Goal: Navigation & Orientation: Find specific page/section

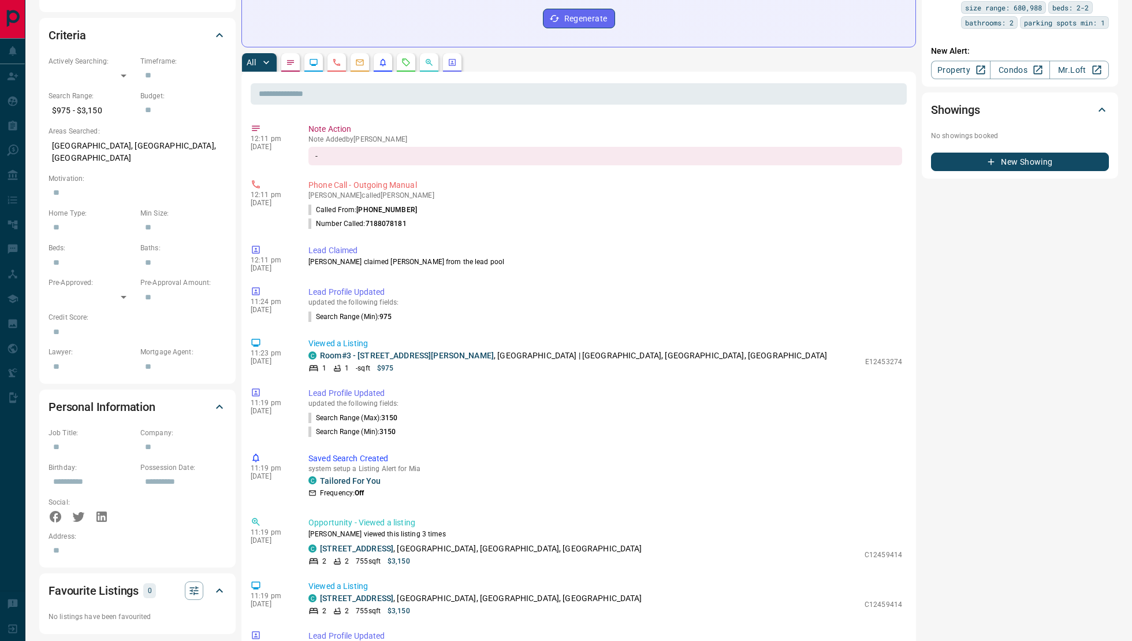
scroll to position [309, 0]
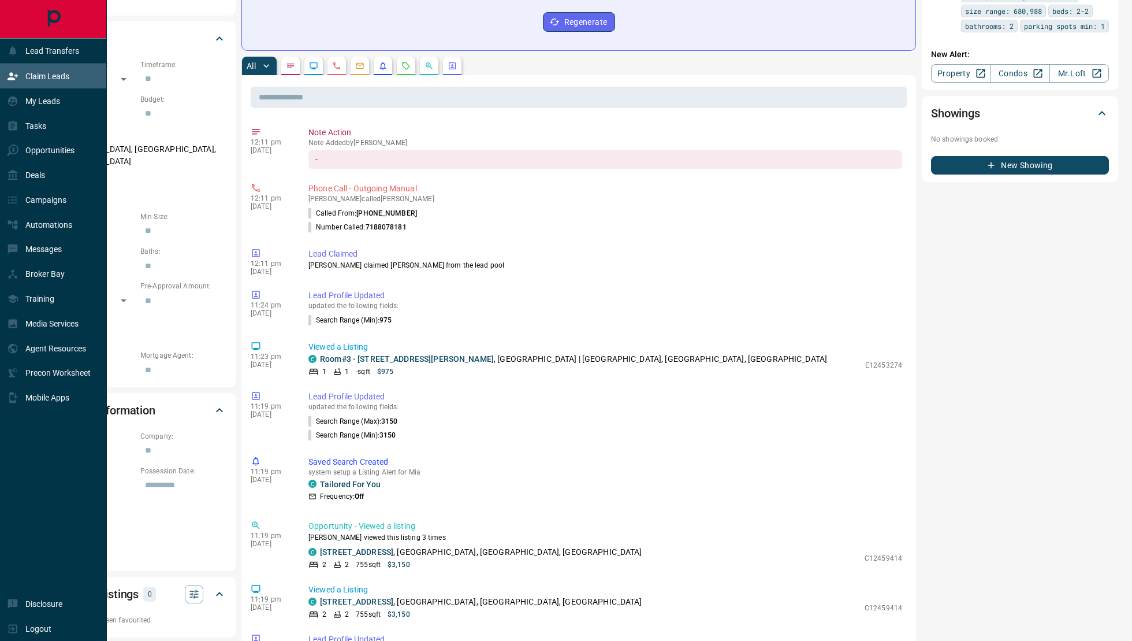
click at [9, 72] on icon at bounding box center [13, 76] width 12 height 12
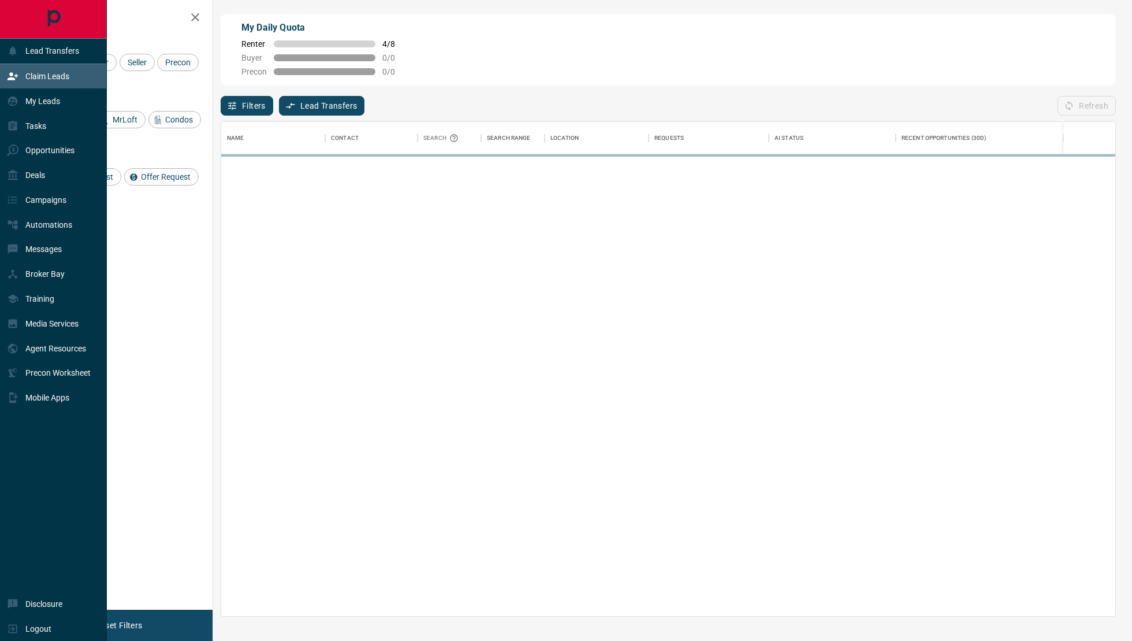
scroll to position [495, 894]
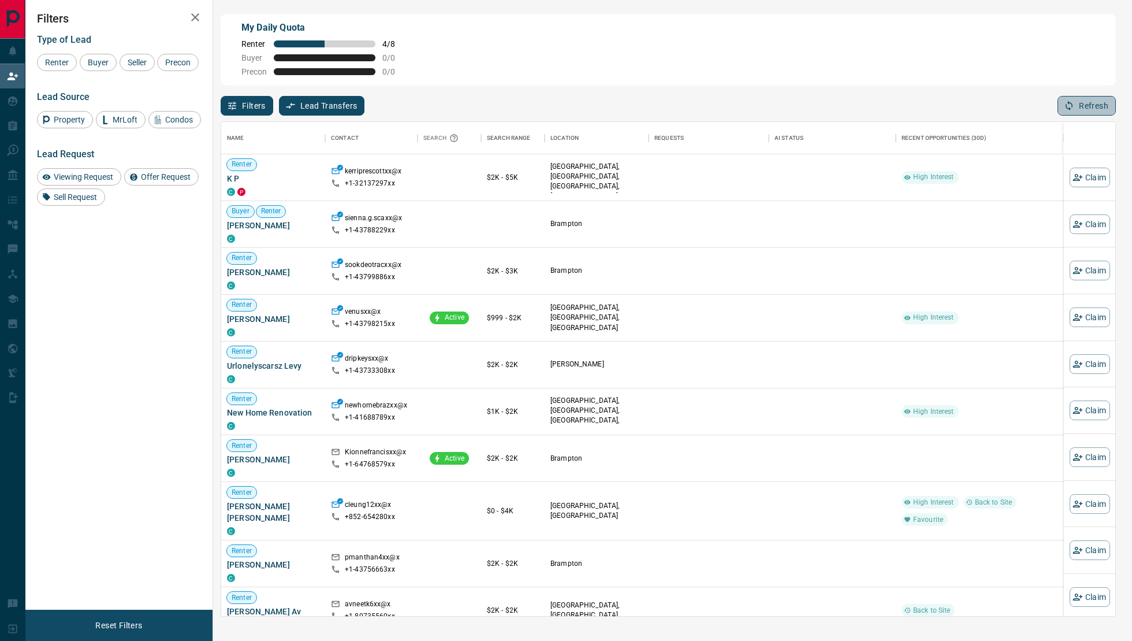
click at [1078, 99] on button "Refresh" at bounding box center [1087, 106] width 58 height 20
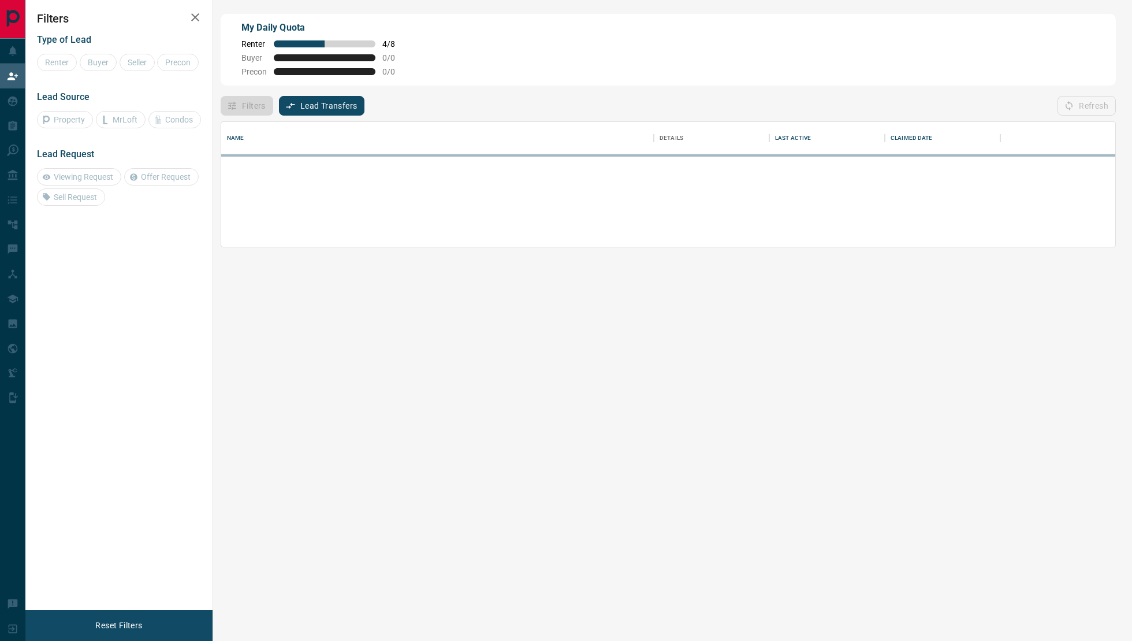
click at [1078, 99] on div "Refresh" at bounding box center [1087, 106] width 58 height 20
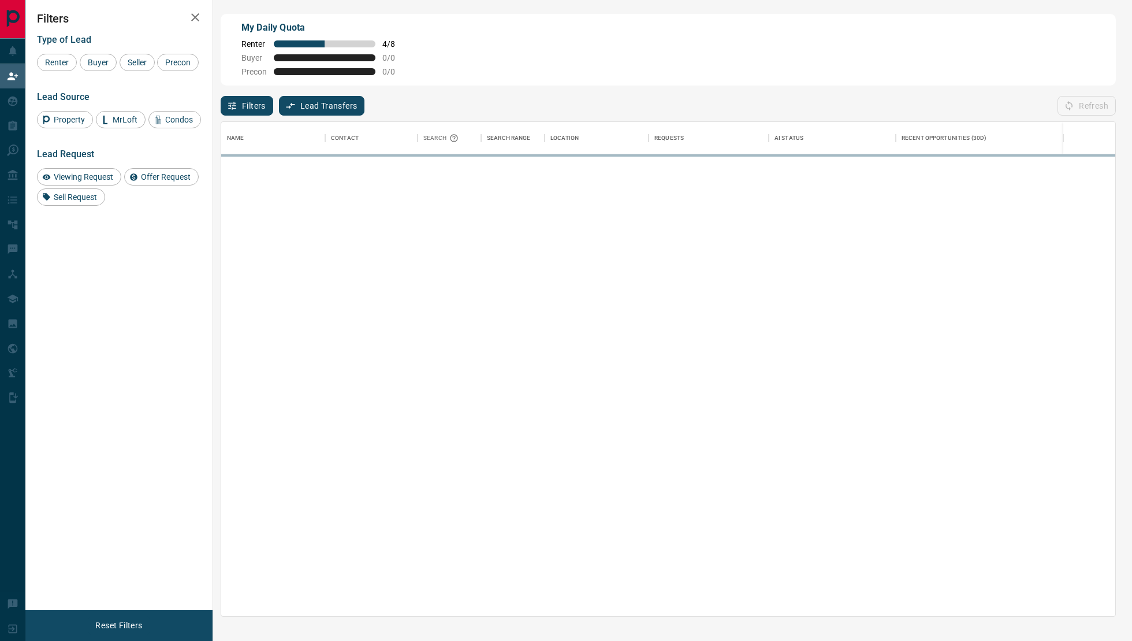
click at [1078, 99] on div "Refresh" at bounding box center [1087, 106] width 58 height 20
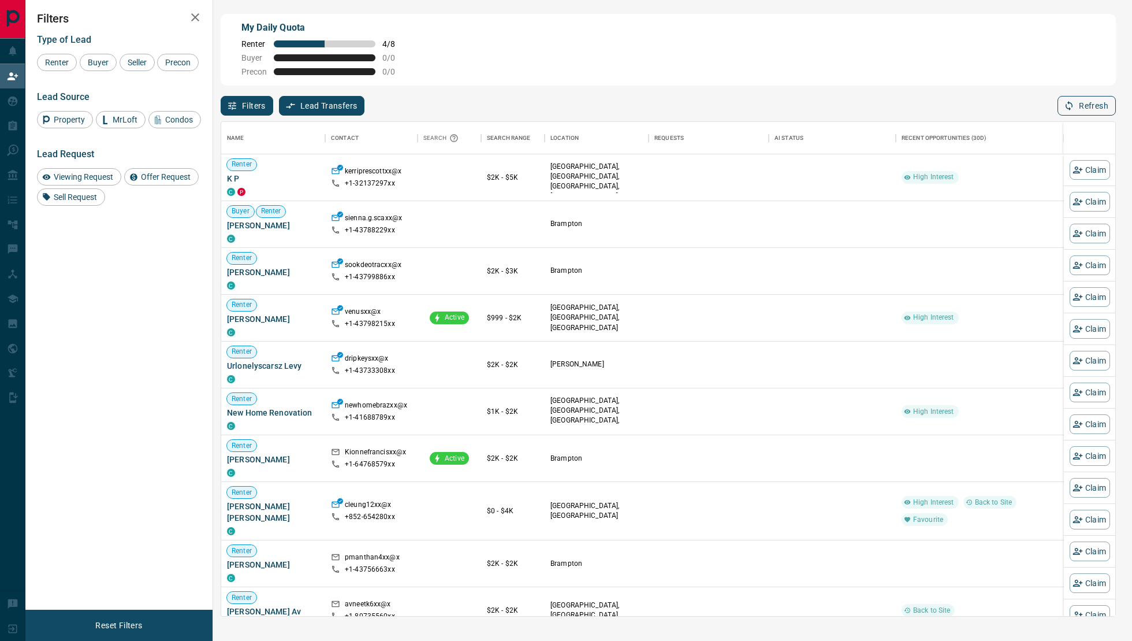
click at [1078, 99] on button "Refresh" at bounding box center [1087, 106] width 58 height 20
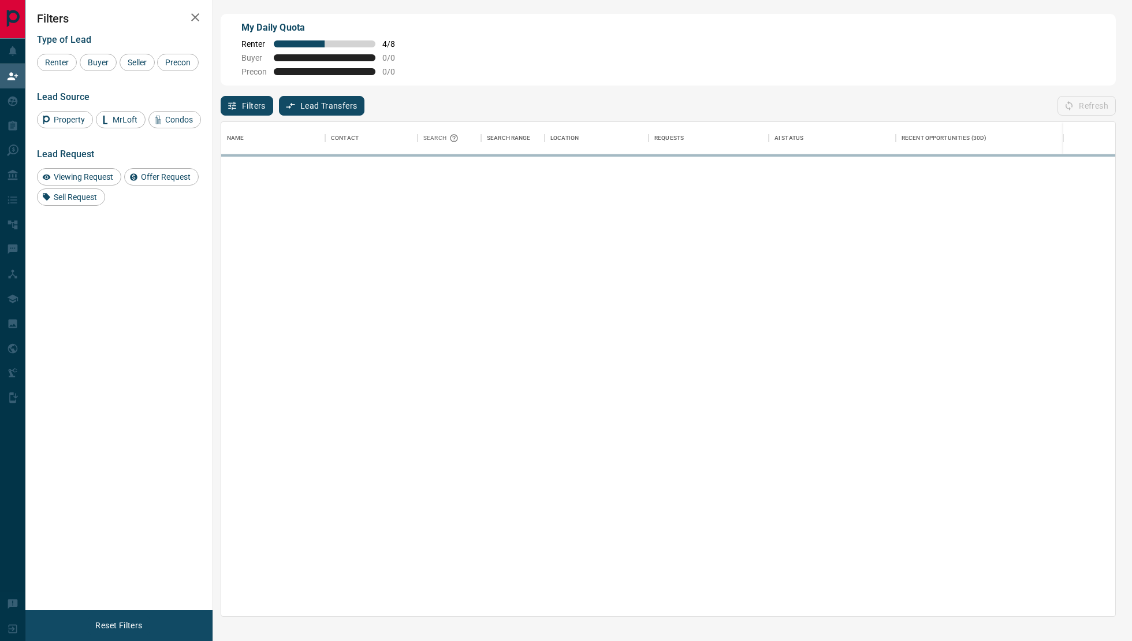
click at [1078, 99] on div "Refresh" at bounding box center [1087, 106] width 58 height 20
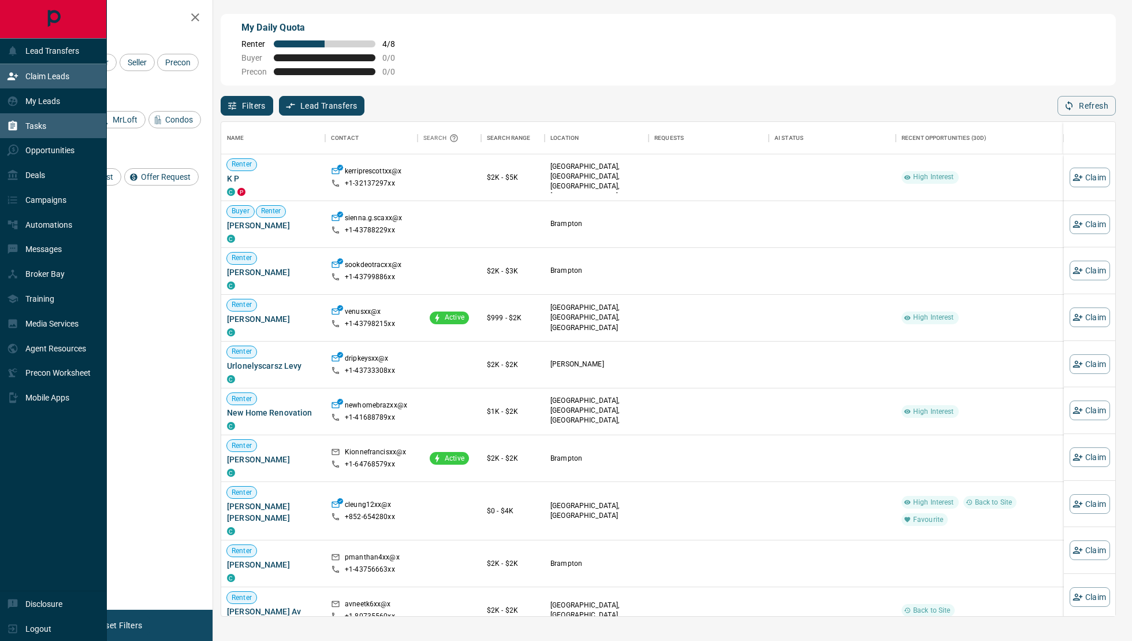
click at [57, 132] on div "Tasks" at bounding box center [53, 125] width 107 height 25
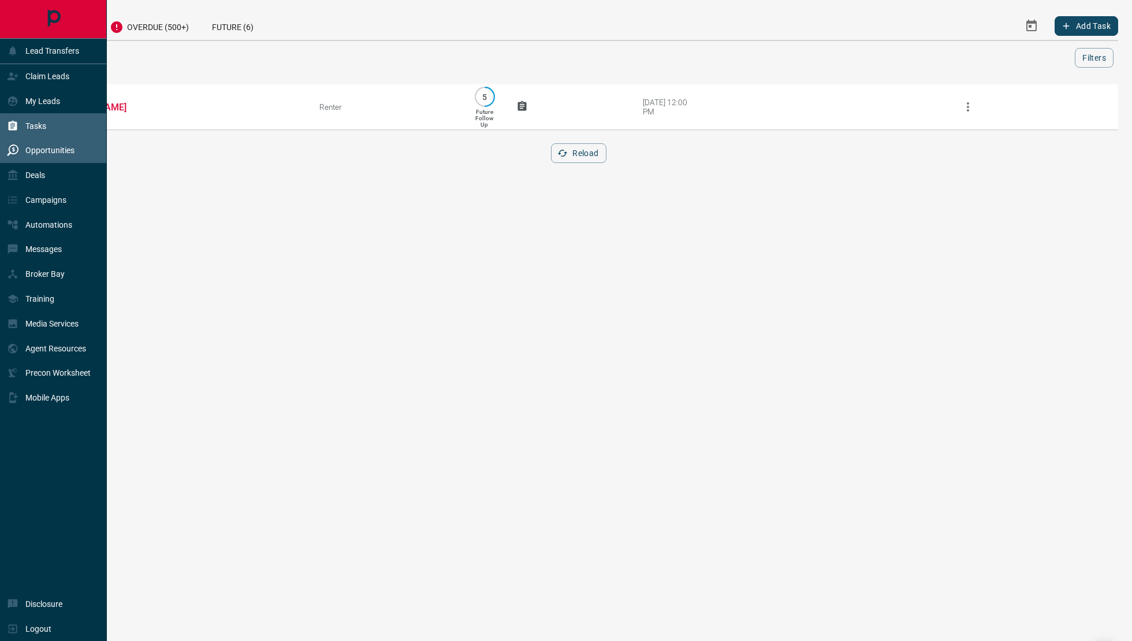
click at [51, 154] on p "Opportunities" at bounding box center [49, 150] width 49 height 9
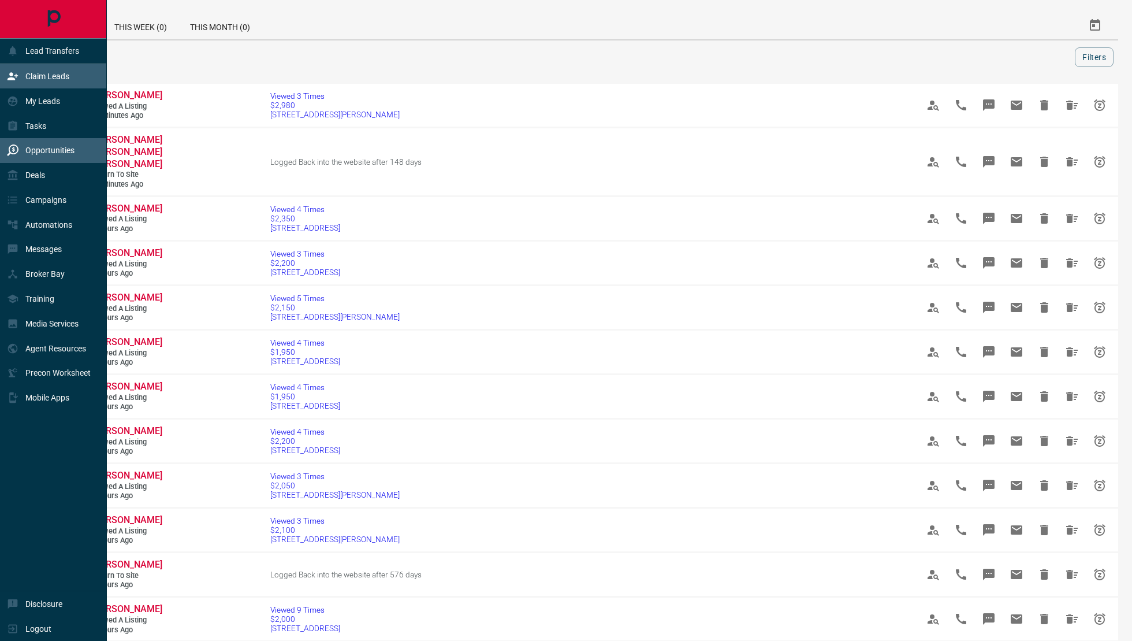
click at [18, 69] on div "Claim Leads" at bounding box center [38, 76] width 62 height 19
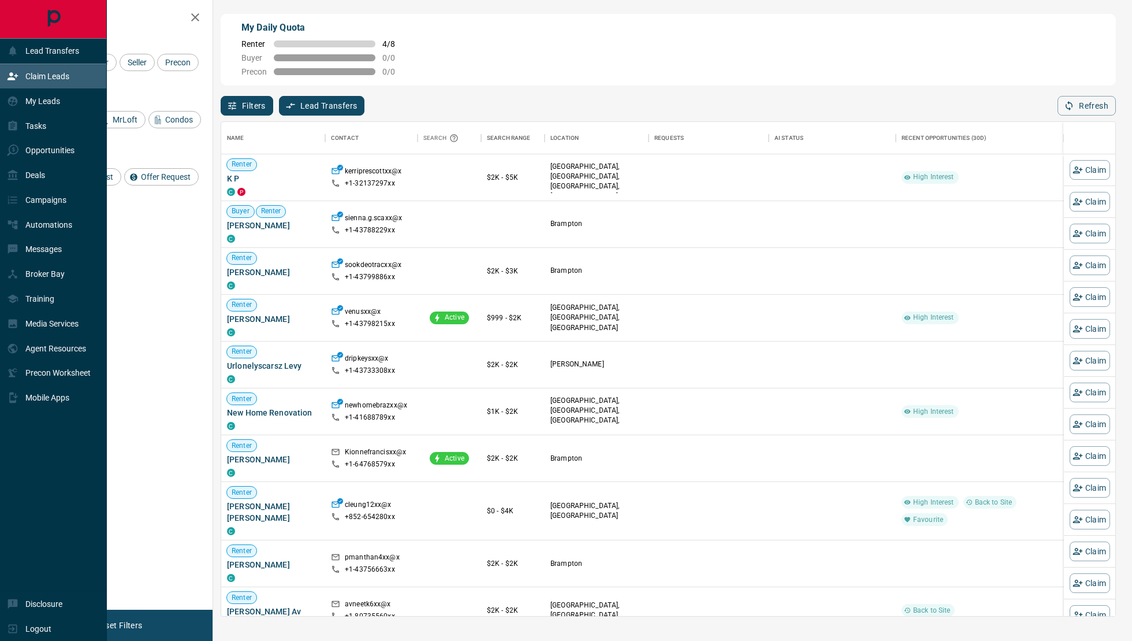
scroll to position [495, 894]
